Goal: Task Accomplishment & Management: Manage account settings

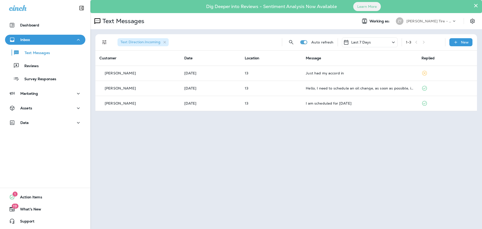
click at [439, 21] on p "[PERSON_NAME] Tire - Hills & [PERSON_NAME]" at bounding box center [429, 21] width 45 height 4
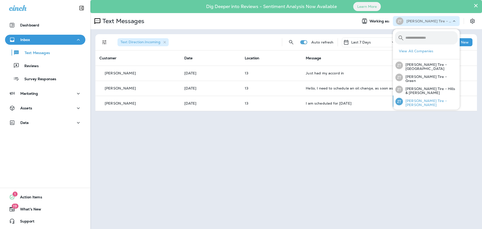
click at [421, 100] on p "[PERSON_NAME] Tire - [PERSON_NAME]" at bounding box center [430, 103] width 55 height 8
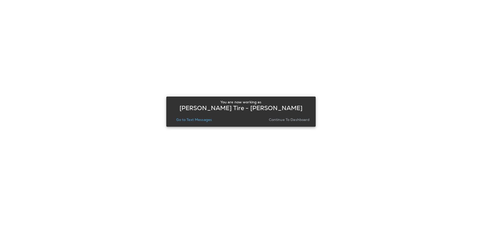
click at [288, 121] on p "Continue to Dashboard" at bounding box center [289, 120] width 41 height 4
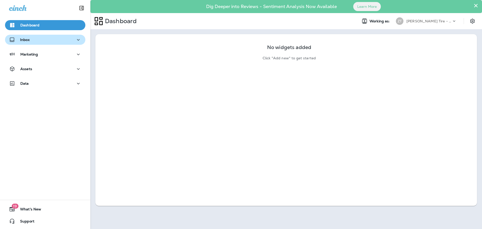
click at [38, 40] on div "Inbox" at bounding box center [45, 40] width 72 height 6
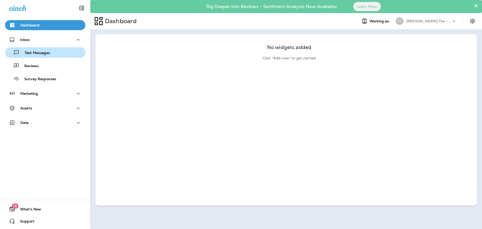
click at [36, 52] on p "Text Messages" at bounding box center [35, 53] width 30 height 5
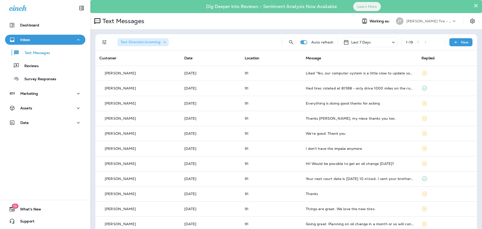
click at [407, 21] on p "[PERSON_NAME] Tire - [PERSON_NAME]" at bounding box center [429, 21] width 45 height 4
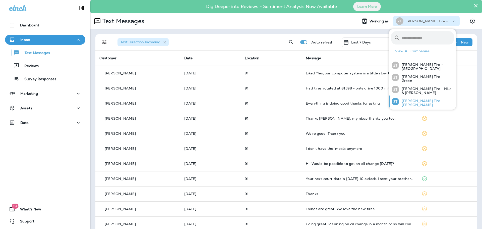
click at [412, 98] on div "[PERSON_NAME] Tire - [PERSON_NAME]" at bounding box center [423, 101] width 66 height 12
click at [419, 63] on p "[PERSON_NAME] Tire - [GEOGRAPHIC_DATA]" at bounding box center [426, 67] width 55 height 8
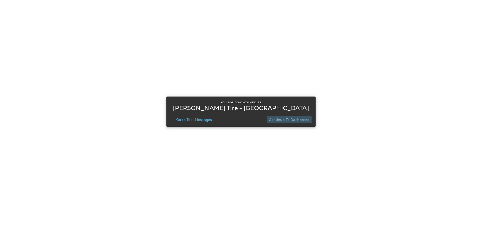
click at [295, 119] on p "Continue to Dashboard" at bounding box center [289, 120] width 41 height 4
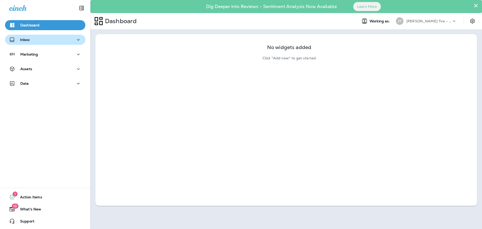
click at [46, 43] on button "Inbox" at bounding box center [45, 40] width 80 height 10
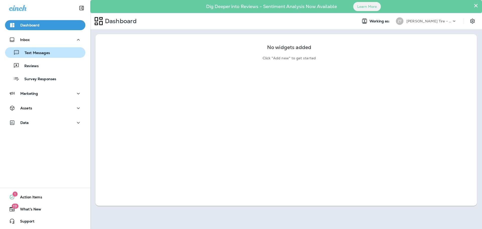
click at [43, 54] on p "Text Messages" at bounding box center [35, 53] width 30 height 5
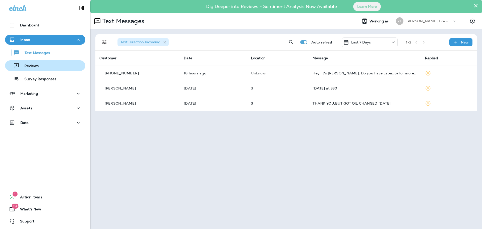
click at [44, 66] on div "Reviews" at bounding box center [45, 66] width 76 height 8
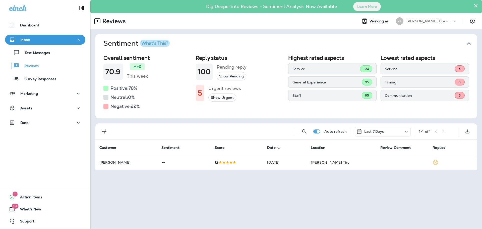
click at [403, 132] on div "Last 7 Days" at bounding box center [383, 132] width 56 height 10
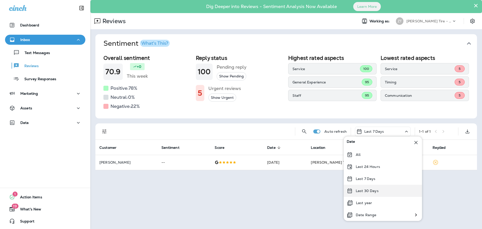
click at [369, 190] on p "Last 30 Days" at bounding box center [367, 191] width 23 height 4
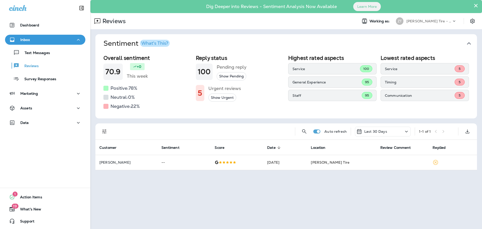
click at [225, 98] on button "Show Urgent" at bounding box center [223, 97] width 28 height 8
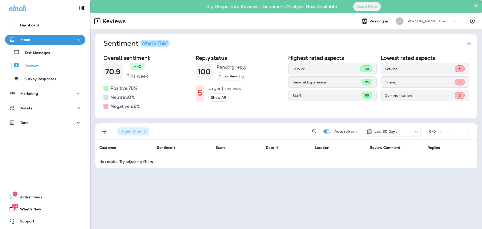
click at [415, 22] on p "[PERSON_NAME] Tire - [GEOGRAPHIC_DATA]" at bounding box center [429, 21] width 45 height 4
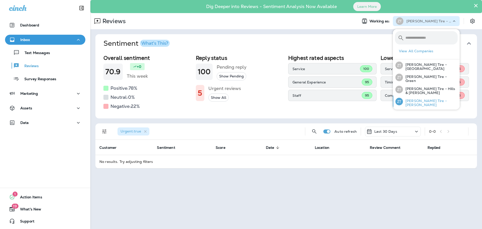
click at [409, 105] on div "[PERSON_NAME] Tire - [PERSON_NAME]" at bounding box center [427, 101] width 66 height 12
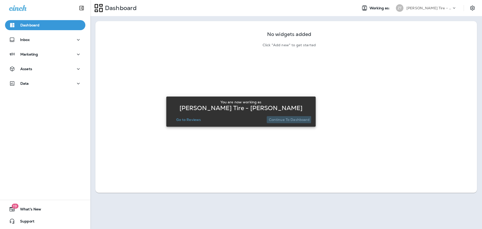
click at [279, 119] on p "Continue to Dashboard" at bounding box center [289, 120] width 41 height 4
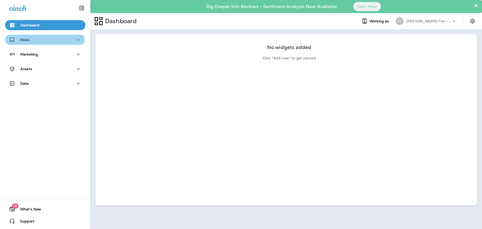
click at [29, 38] on p "Inbox" at bounding box center [25, 40] width 10 height 4
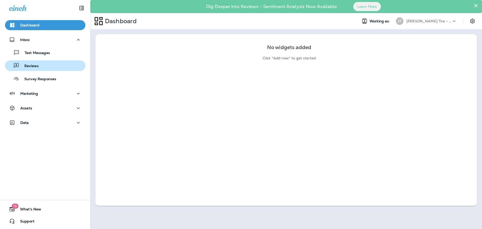
click at [36, 68] on p "Reviews" at bounding box center [28, 66] width 19 height 5
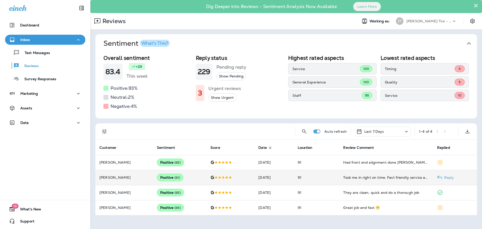
click at [323, 178] on td "91" at bounding box center [316, 177] width 45 height 15
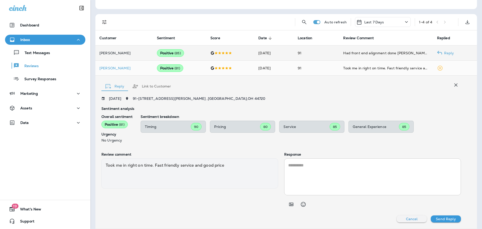
click at [122, 54] on p "[PERSON_NAME]" at bounding box center [123, 53] width 49 height 4
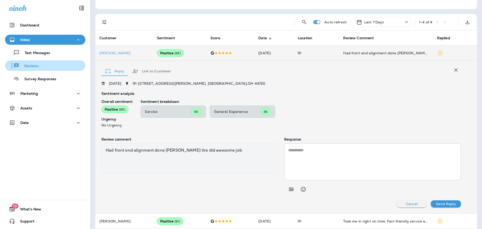
click at [29, 63] on div "Reviews" at bounding box center [23, 66] width 32 height 8
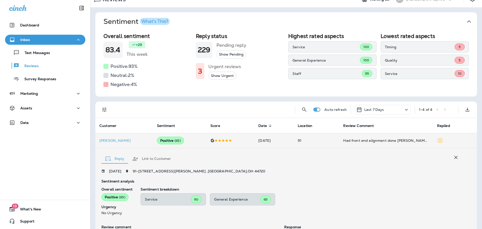
scroll to position [0, 0]
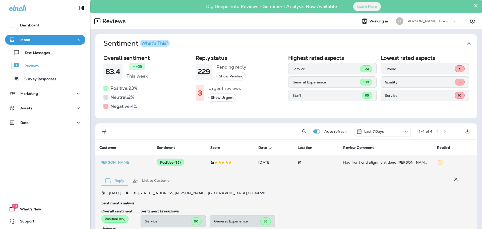
click at [416, 23] on p "[PERSON_NAME] Tire - [PERSON_NAME]" at bounding box center [429, 21] width 45 height 4
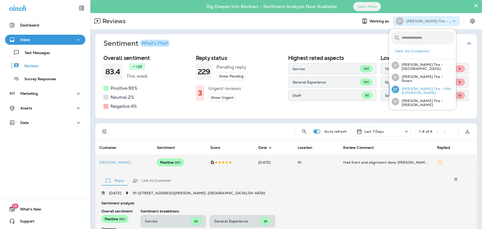
click at [411, 87] on div "[PERSON_NAME] Tire - Hills & [PERSON_NAME]" at bounding box center [423, 89] width 66 height 12
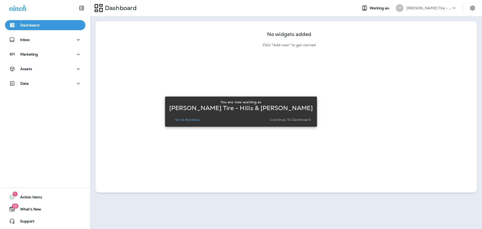
click at [298, 119] on p "Continue to Dashboard" at bounding box center [290, 120] width 41 height 4
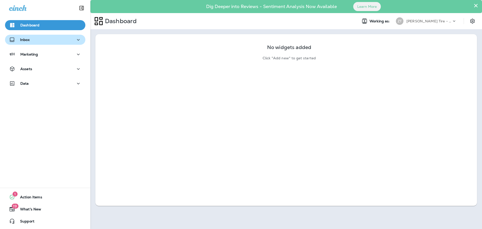
click at [41, 42] on div "Inbox" at bounding box center [45, 40] width 72 height 6
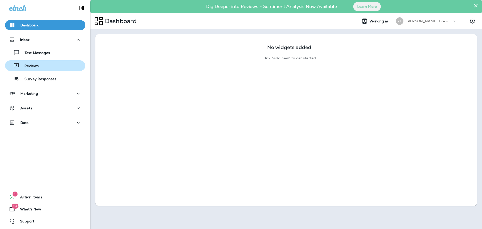
click at [43, 67] on div "Reviews" at bounding box center [45, 66] width 76 height 8
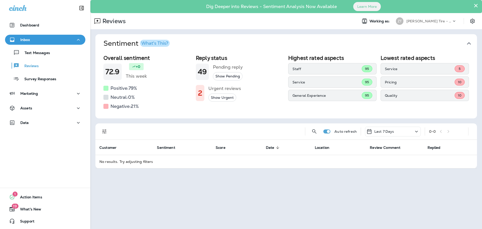
click at [391, 133] on p "Last 7 Days" at bounding box center [385, 131] width 20 height 4
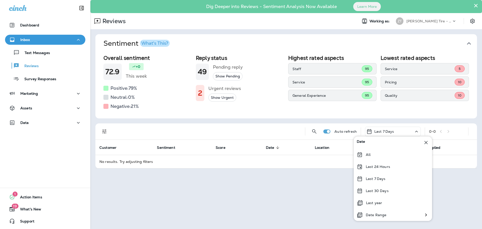
click at [371, 188] on div "Last 30 Days" at bounding box center [393, 191] width 78 height 12
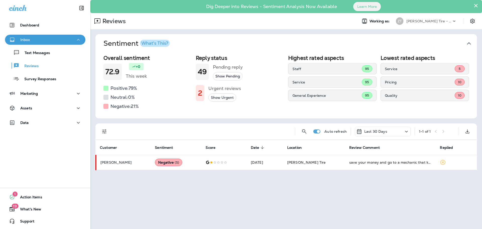
click at [21, 39] on p "Inbox" at bounding box center [25, 40] width 10 height 4
click at [258, 52] on button "Sentiment What's This?" at bounding box center [290, 43] width 382 height 19
